Goal: Task Accomplishment & Management: Complete application form

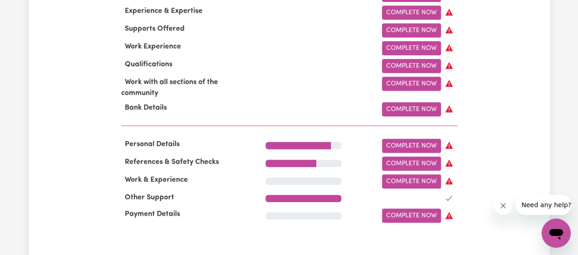
scroll to position [297, 0]
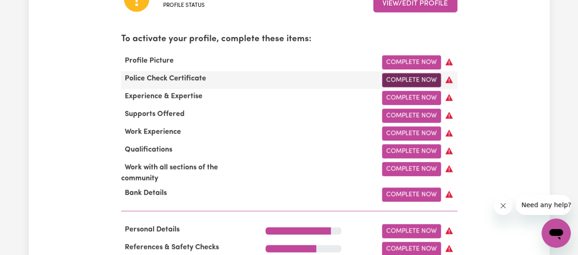
click at [397, 80] on link "Complete Now" at bounding box center [411, 80] width 59 height 14
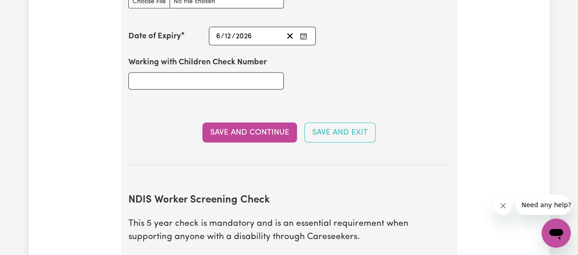
scroll to position [868, 0]
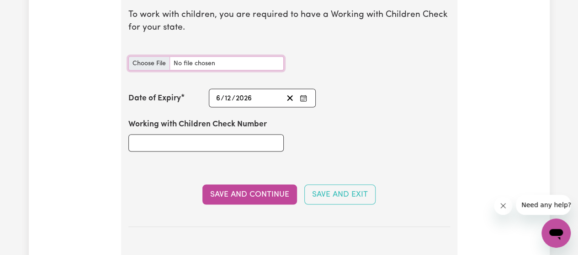
click at [209, 57] on input "Working with Children Check document" at bounding box center [205, 64] width 155 height 14
type input "C:\fakepath\certificate.pdf"
click at [262, 64] on input "Working with Children Check document" at bounding box center [205, 64] width 155 height 14
click at [238, 64] on input "Working with Children Check document" at bounding box center [205, 64] width 155 height 14
type input "C:\fakepath\[PERSON_NAME] working children check (1).jpg"
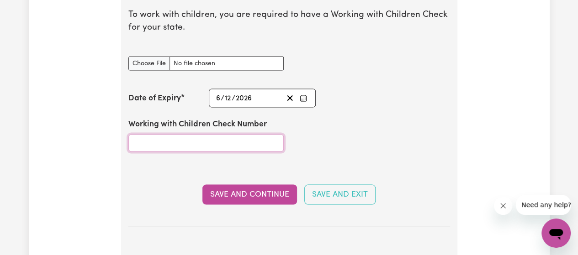
click at [230, 145] on input "Working with Children Check Number" at bounding box center [205, 143] width 155 height 17
click at [162, 145] on input "Working with Children Check Number" at bounding box center [205, 143] width 155 height 17
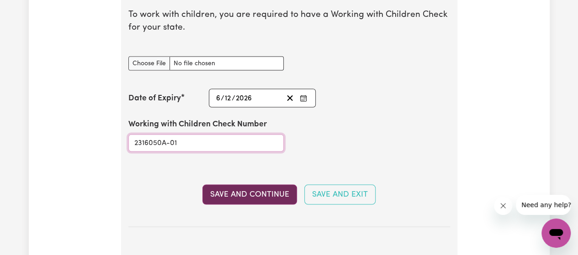
type input "2316050A-01"
click at [276, 190] on button "Save and Continue" at bounding box center [249, 195] width 95 height 20
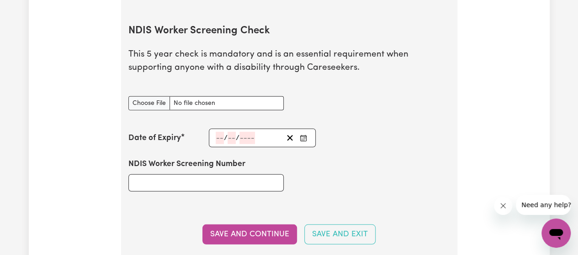
scroll to position [1137, 0]
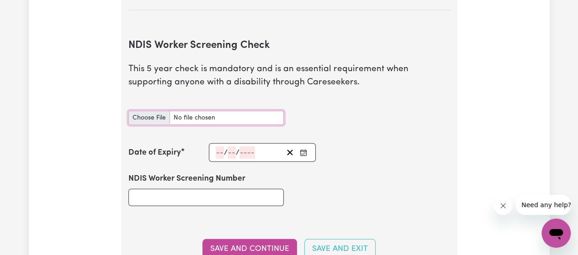
click at [212, 117] on input "NDIS Worker Screening Check document" at bounding box center [205, 118] width 155 height 14
type input "C:\fakepath\[PERSON_NAME] NDIS Screening checks (1).jpg"
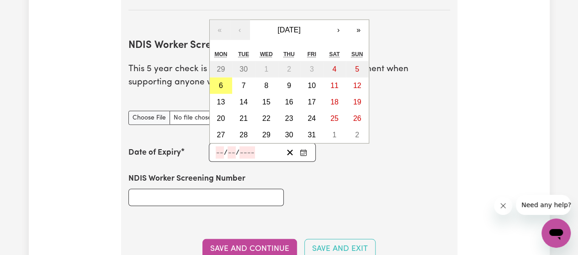
click at [216, 150] on input "number" at bounding box center [220, 153] width 8 height 12
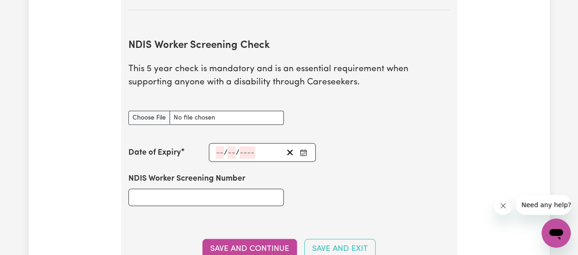
click at [342, 190] on div "NDIS Worker Screening Number" at bounding box center [289, 189] width 333 height 55
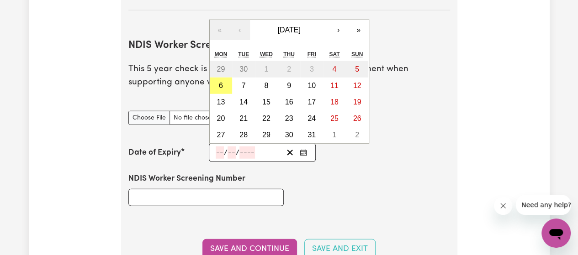
click at [218, 149] on input "number" at bounding box center [220, 153] width 8 height 12
click at [334, 25] on button "›" at bounding box center [339, 30] width 20 height 20
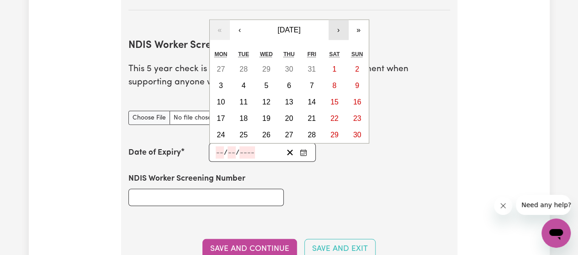
click at [334, 25] on button "›" at bounding box center [339, 30] width 20 height 20
click at [269, 85] on abbr "10" at bounding box center [266, 86] width 8 height 8
type input "[DATE]"
type input "10"
type input "12"
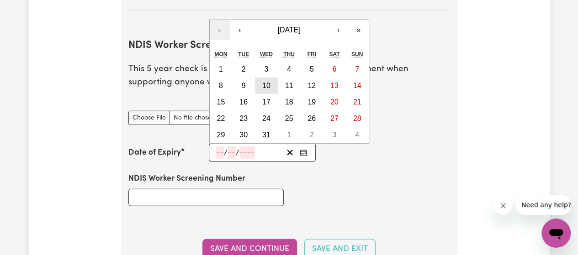
type input "2025"
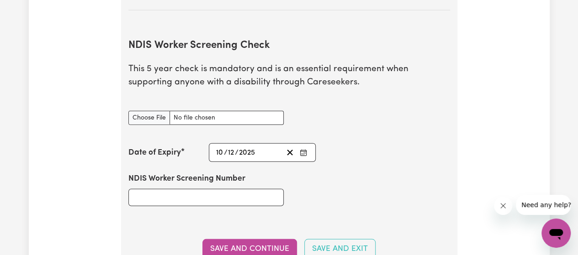
click at [271, 151] on div "[DATE] [DATE]" at bounding box center [249, 153] width 69 height 12
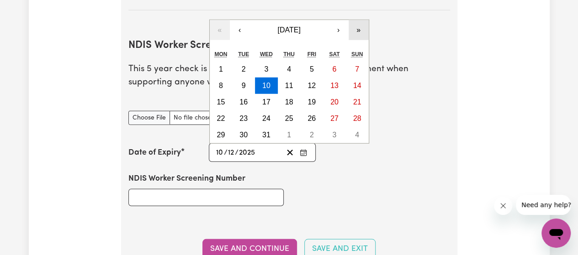
click at [359, 30] on button "»" at bounding box center [359, 30] width 20 height 20
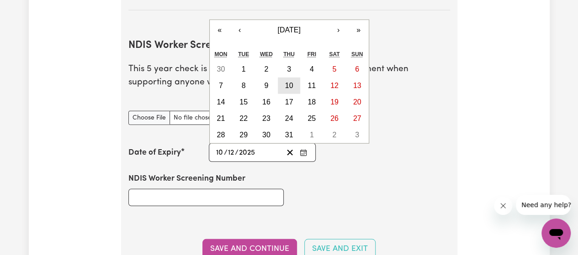
click at [284, 83] on button "10" at bounding box center [289, 86] width 23 height 16
type input "[DATE]"
type input "2026"
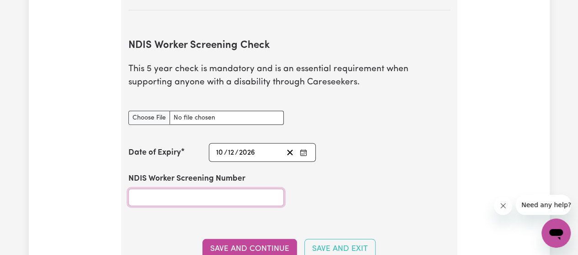
click at [185, 197] on input "NDIS Worker Screening Number" at bounding box center [205, 197] width 155 height 17
type input "34570903"
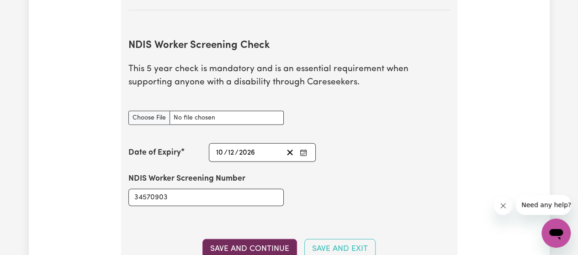
click at [251, 249] on button "Save and Continue" at bounding box center [249, 249] width 95 height 20
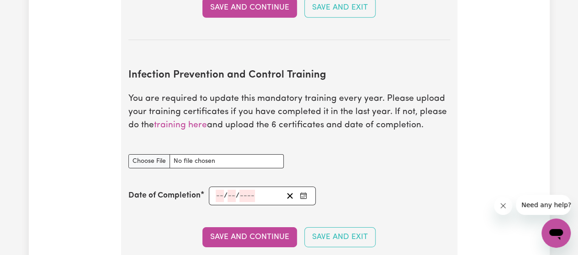
scroll to position [1517, 0]
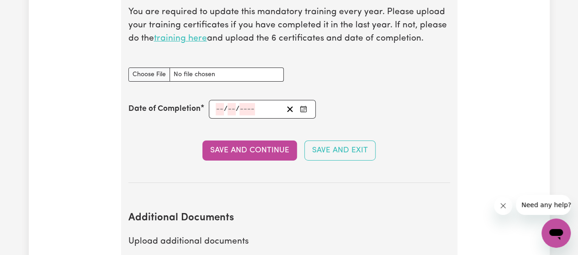
click at [170, 37] on link "training here" at bounding box center [180, 38] width 53 height 9
click at [196, 68] on input "Infection Prevention and Control Training document" at bounding box center [205, 75] width 155 height 14
type input "C:\fakepath\Outbreaks.pdf"
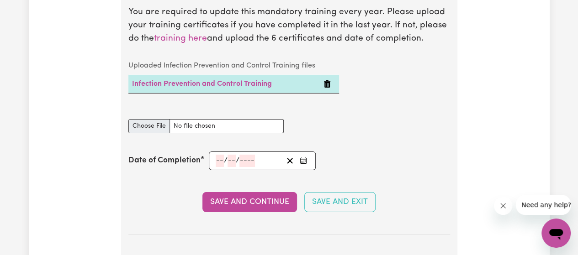
click at [212, 69] on caption "Uploaded Infection Prevention and Control Training files" at bounding box center [233, 66] width 211 height 18
click at [204, 125] on input "Infection Prevention and Control Training document" at bounding box center [205, 126] width 155 height 14
type input "C:\fakepath\Waste Management.pdf"
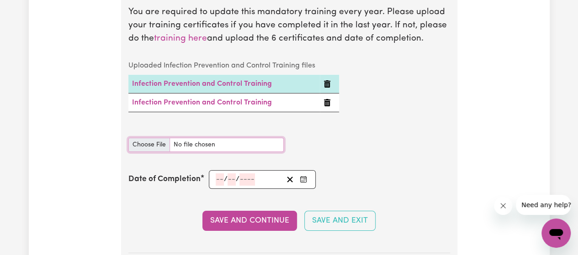
click at [215, 141] on input "Infection Prevention and Control Training document" at bounding box center [205, 145] width 155 height 14
type input "C:\fakepath\Cleaning.pdf"
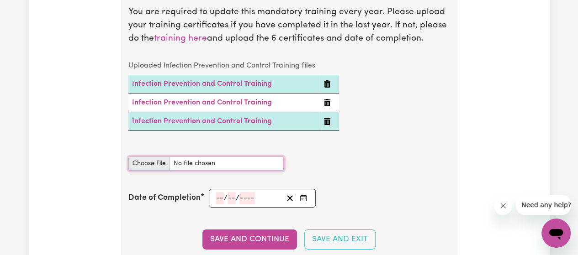
click at [234, 163] on input "Infection Prevention and Control Training document" at bounding box center [205, 164] width 155 height 14
type input "C:\fakepath\Personal Protective Equipment (PPE).pdf"
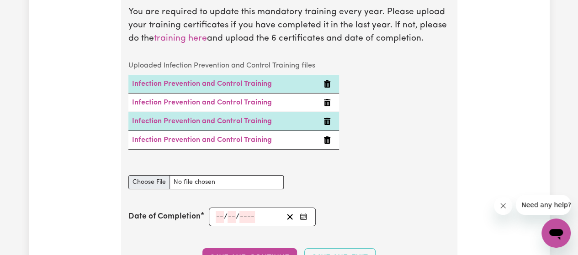
click at [259, 165] on div "Infection Prevention and Control Training document" at bounding box center [205, 177] width 155 height 25
click at [253, 183] on input "Infection Prevention and Control Training document" at bounding box center [205, 182] width 155 height 14
type input "C:\fakepath\Chain of Infection.pdf"
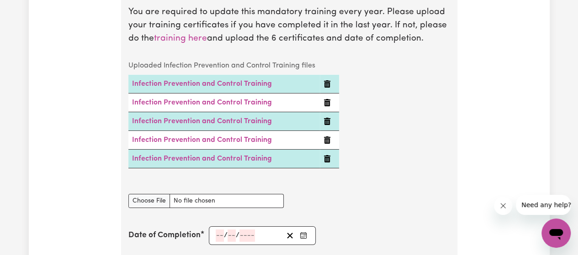
click at [203, 183] on div "Infection Prevention and Control Training document" at bounding box center [205, 195] width 155 height 25
click at [202, 197] on input "Infection Prevention and Control Training document" at bounding box center [205, 201] width 155 height 14
type input "C:\fakepath\Hand Hygiene.pdf"
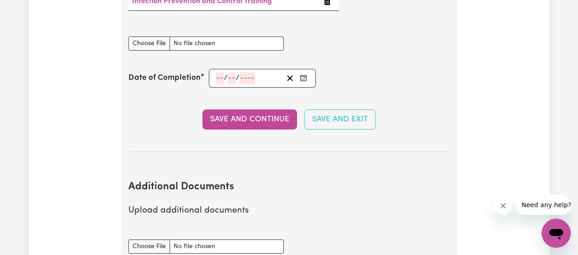
scroll to position [1674, 0]
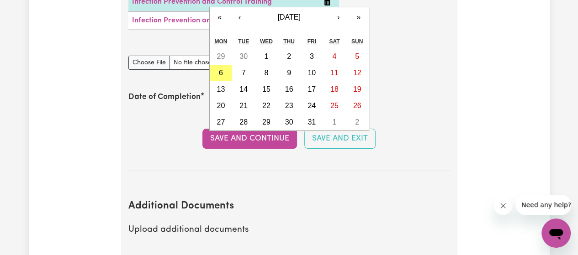
click at [217, 99] on div "/ / « ‹ [DATE] › » Mon Tue Wed Thu Fri Sat Sun 29 30 1 2 3 4 5 6 7 8 9 10 11 12…" at bounding box center [262, 97] width 107 height 19
click at [225, 72] on button "6" at bounding box center [221, 73] width 23 height 16
type input "[DATE]"
type input "6"
type input "10"
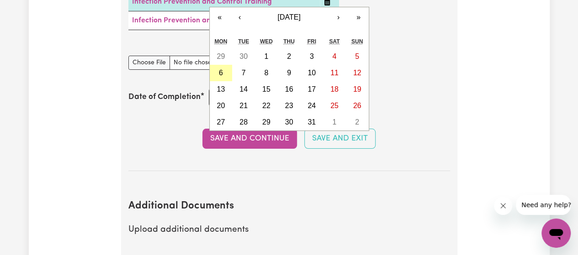
type input "2025"
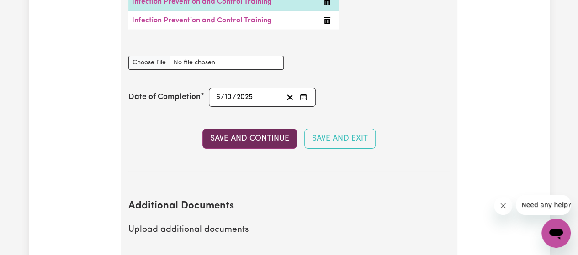
click at [255, 138] on button "Save and Continue" at bounding box center [249, 139] width 95 height 20
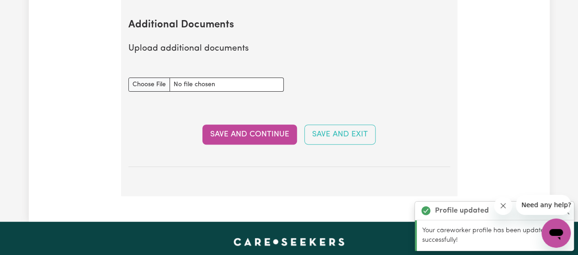
scroll to position [1857, 0]
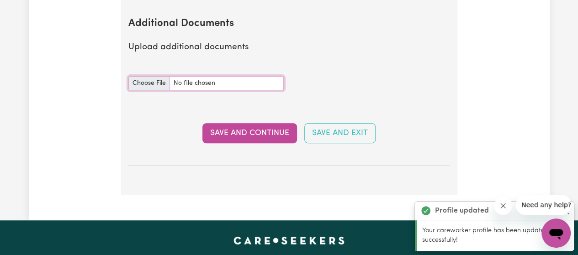
click at [190, 80] on input "Additional Documents document" at bounding box center [205, 83] width 155 height 14
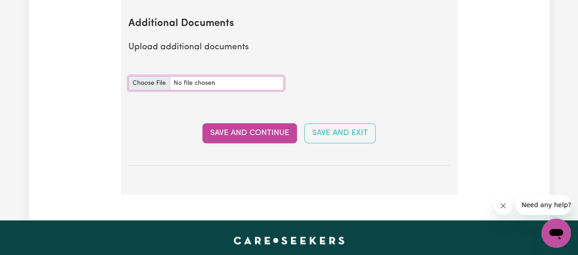
click at [233, 80] on input "Additional Documents document" at bounding box center [205, 83] width 155 height 14
click at [185, 77] on input "Additional Documents document" at bounding box center [205, 83] width 155 height 14
type input "C:\fakepath\[PERSON_NAME] Infection control cer.pdf"
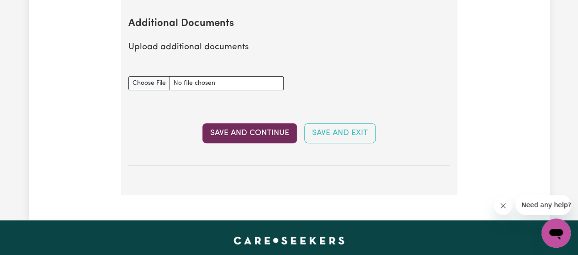
click at [261, 127] on button "Save and Continue" at bounding box center [249, 133] width 95 height 20
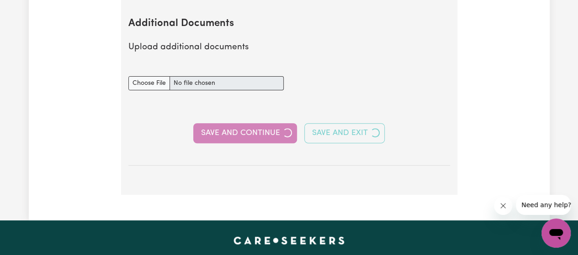
select select "Certificate III (Individual Support)"
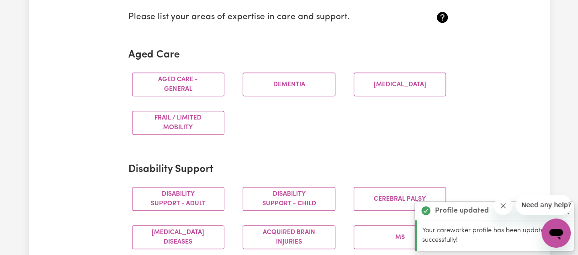
scroll to position [305, 0]
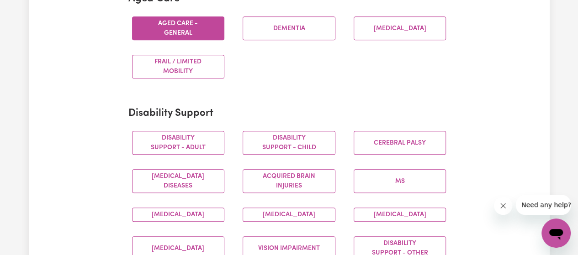
click at [209, 27] on button "Aged care - General" at bounding box center [178, 28] width 93 height 24
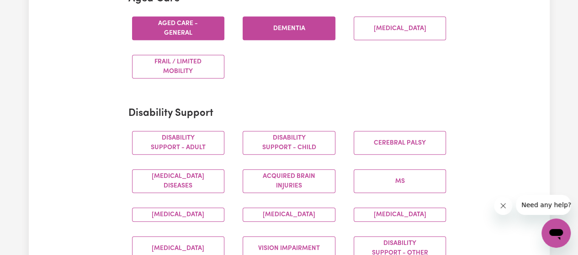
click at [283, 30] on button "Dementia" at bounding box center [289, 28] width 93 height 24
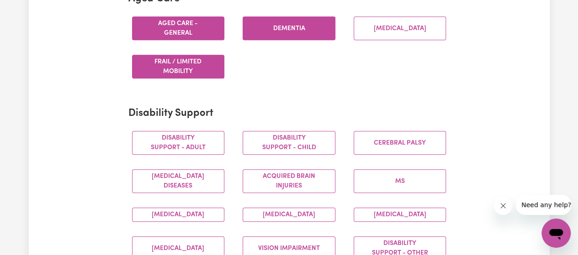
click at [160, 61] on button "Frail / limited mobility" at bounding box center [178, 67] width 93 height 24
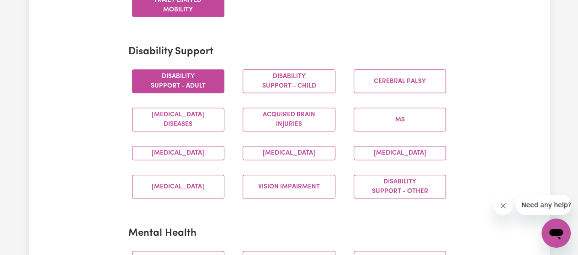
click at [188, 80] on button "Disability support - Adult" at bounding box center [178, 81] width 93 height 24
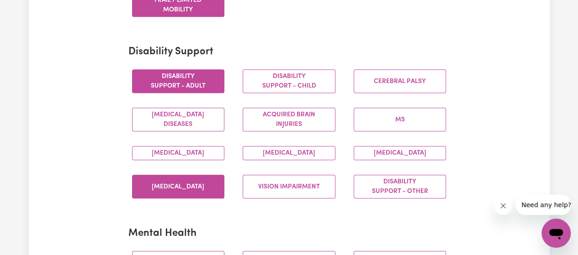
click at [196, 198] on button "[MEDICAL_DATA]" at bounding box center [178, 187] width 93 height 24
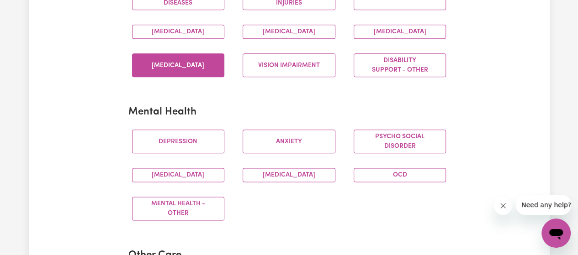
scroll to position [510, 0]
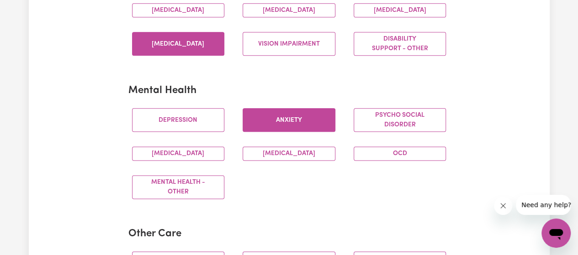
click at [303, 127] on button "Anxiety" at bounding box center [289, 120] width 93 height 24
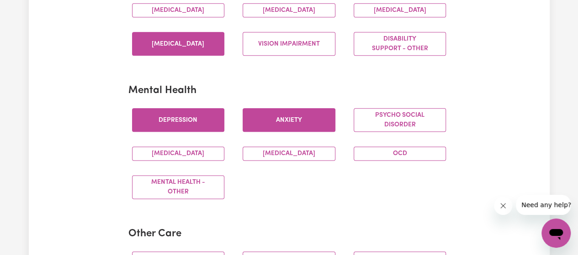
click at [197, 127] on button "Depression" at bounding box center [178, 120] width 93 height 24
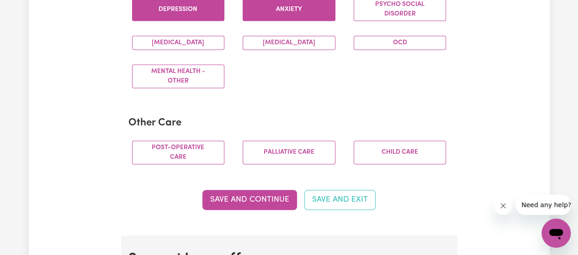
scroll to position [653, 0]
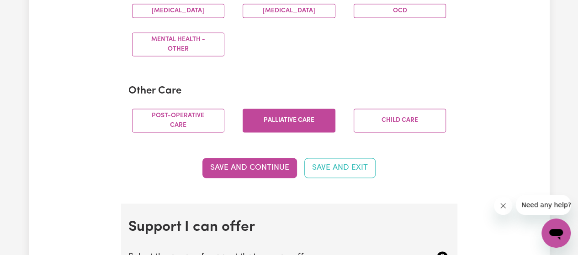
click at [282, 124] on button "Palliative care" at bounding box center [289, 121] width 93 height 24
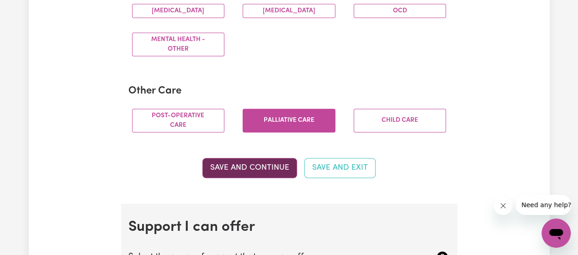
click at [262, 170] on button "Save and Continue" at bounding box center [249, 168] width 95 height 20
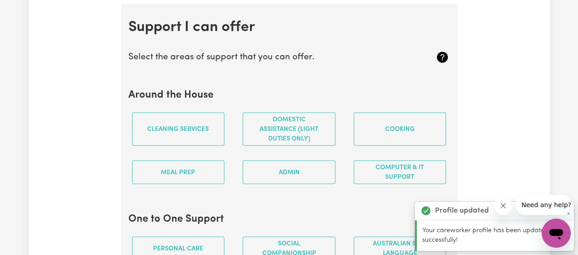
scroll to position [849, 0]
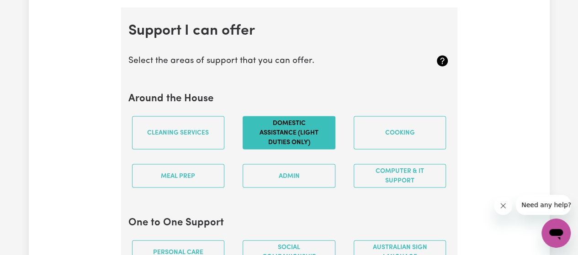
click at [274, 142] on button "Domestic assistance (light duties only)" at bounding box center [289, 132] width 93 height 33
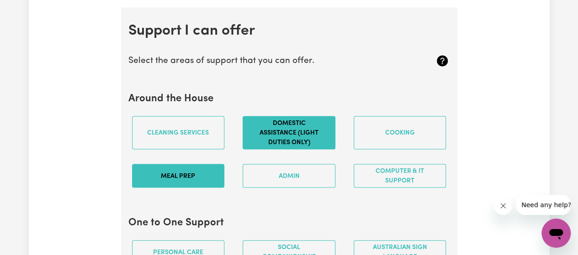
click at [183, 179] on button "Meal prep" at bounding box center [178, 176] width 93 height 24
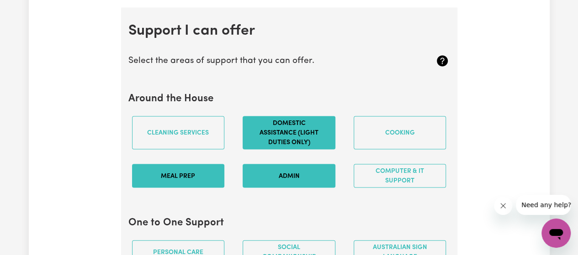
click at [275, 178] on button "Admin" at bounding box center [289, 176] width 93 height 24
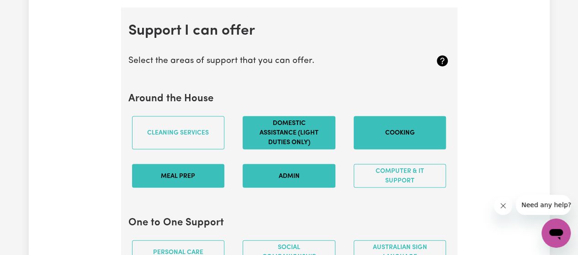
click at [404, 142] on button "Cooking" at bounding box center [400, 132] width 93 height 33
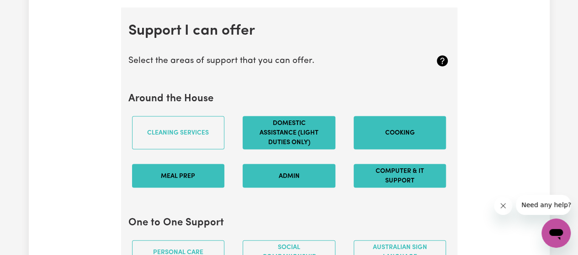
click at [425, 188] on button "Computer & IT Support" at bounding box center [400, 176] width 93 height 24
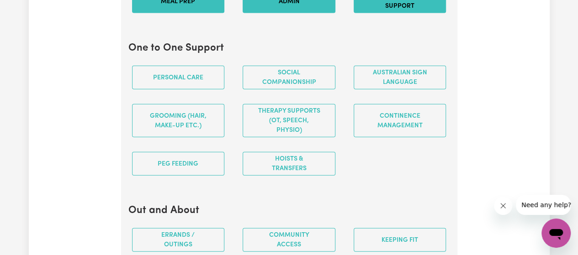
scroll to position [1038, 0]
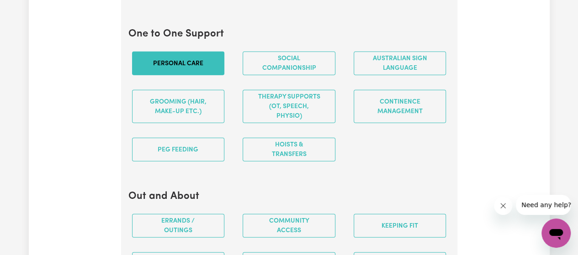
click at [197, 66] on button "Personal care" at bounding box center [178, 64] width 93 height 24
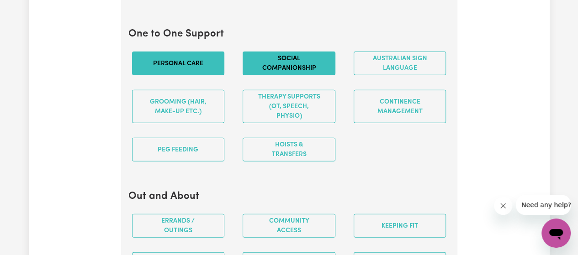
click at [261, 67] on button "Social companionship" at bounding box center [289, 64] width 93 height 24
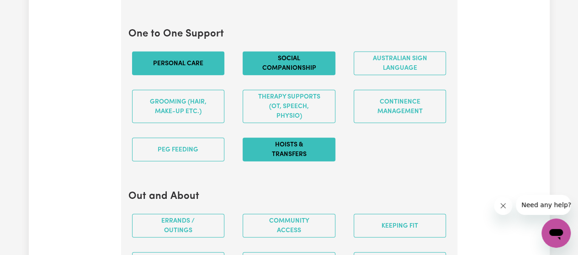
click at [322, 161] on button "Hoists & transfers" at bounding box center [289, 150] width 93 height 24
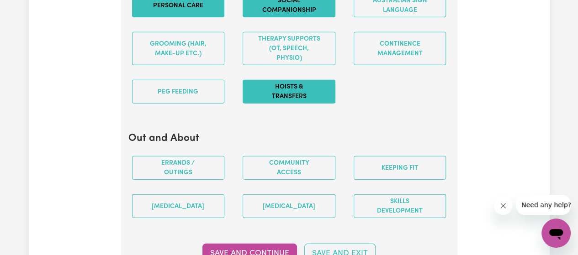
scroll to position [1117, 0]
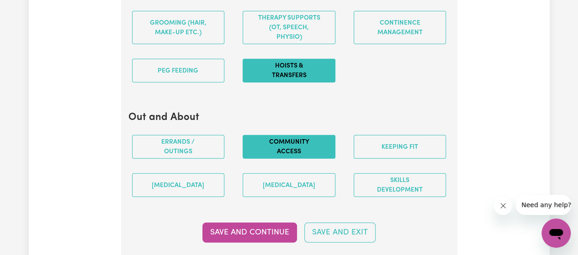
click at [294, 141] on button "Community access" at bounding box center [289, 147] width 93 height 24
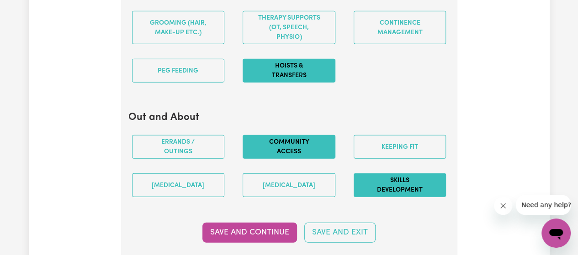
click at [417, 192] on button "Skills Development" at bounding box center [400, 186] width 93 height 24
click at [381, 190] on button "Skills Development" at bounding box center [400, 186] width 93 height 24
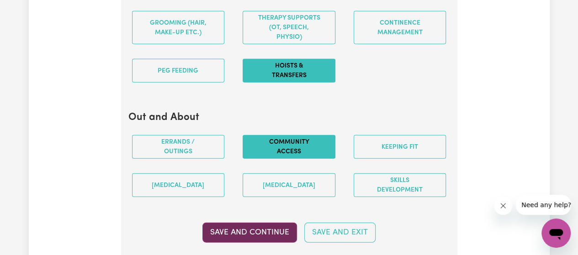
click at [284, 235] on button "Save and Continue" at bounding box center [249, 233] width 95 height 20
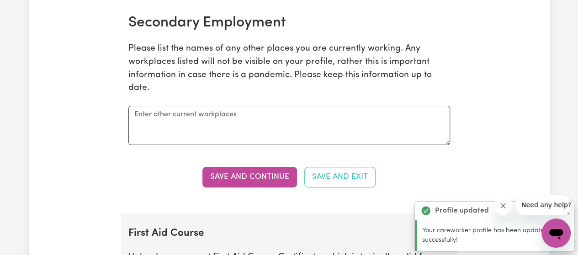
scroll to position [1479, 0]
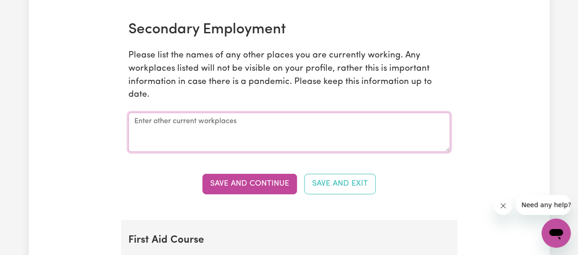
click at [322, 138] on textarea at bounding box center [289, 132] width 322 height 39
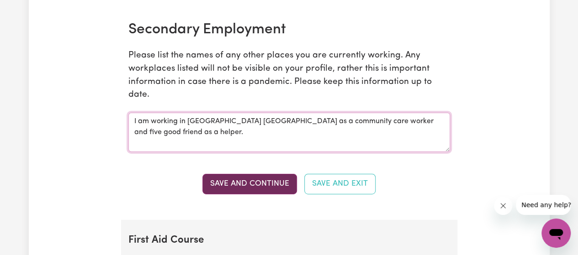
type textarea "I am working in [GEOGRAPHIC_DATA] [GEOGRAPHIC_DATA] as a community care worker …"
click at [274, 190] on button "Save and Continue" at bounding box center [249, 184] width 95 height 20
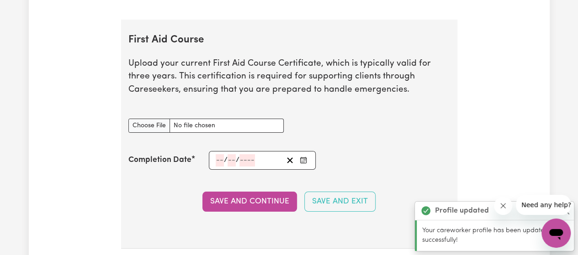
scroll to position [1702, 0]
